Goal: Information Seeking & Learning: Learn about a topic

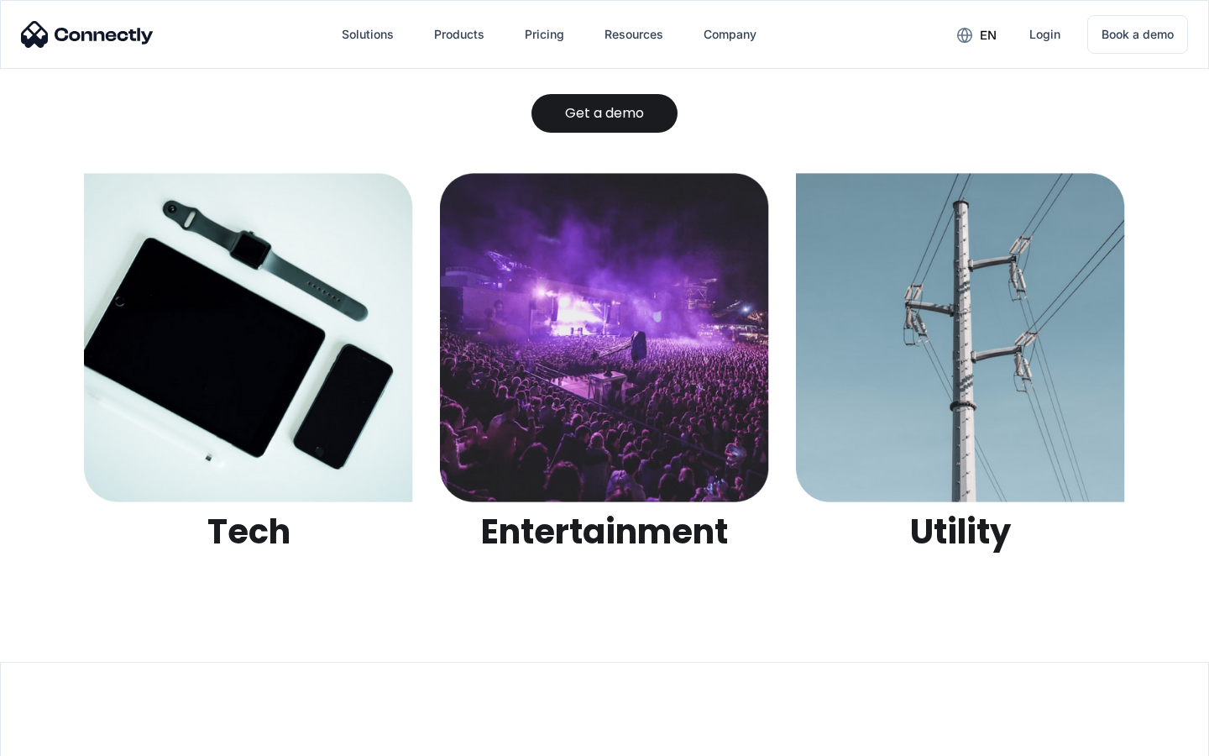
scroll to position [5297, 0]
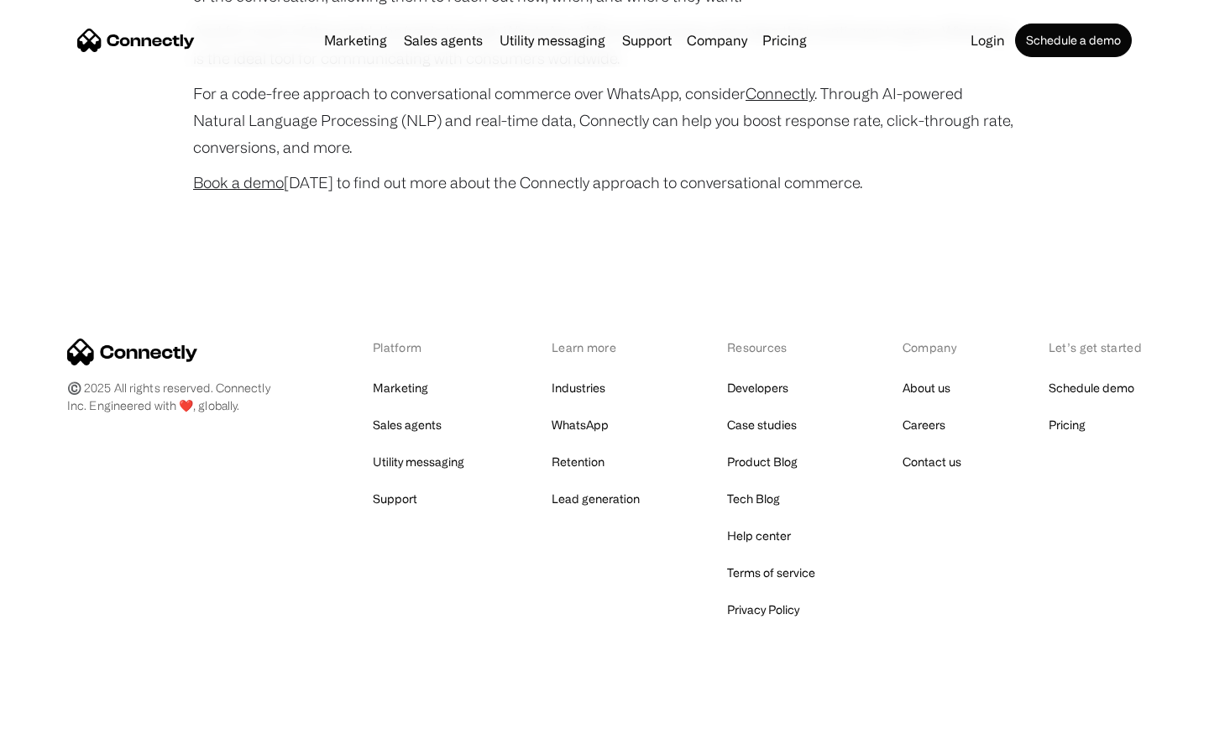
scroll to position [6637, 0]
